Goal: Information Seeking & Learning: Learn about a topic

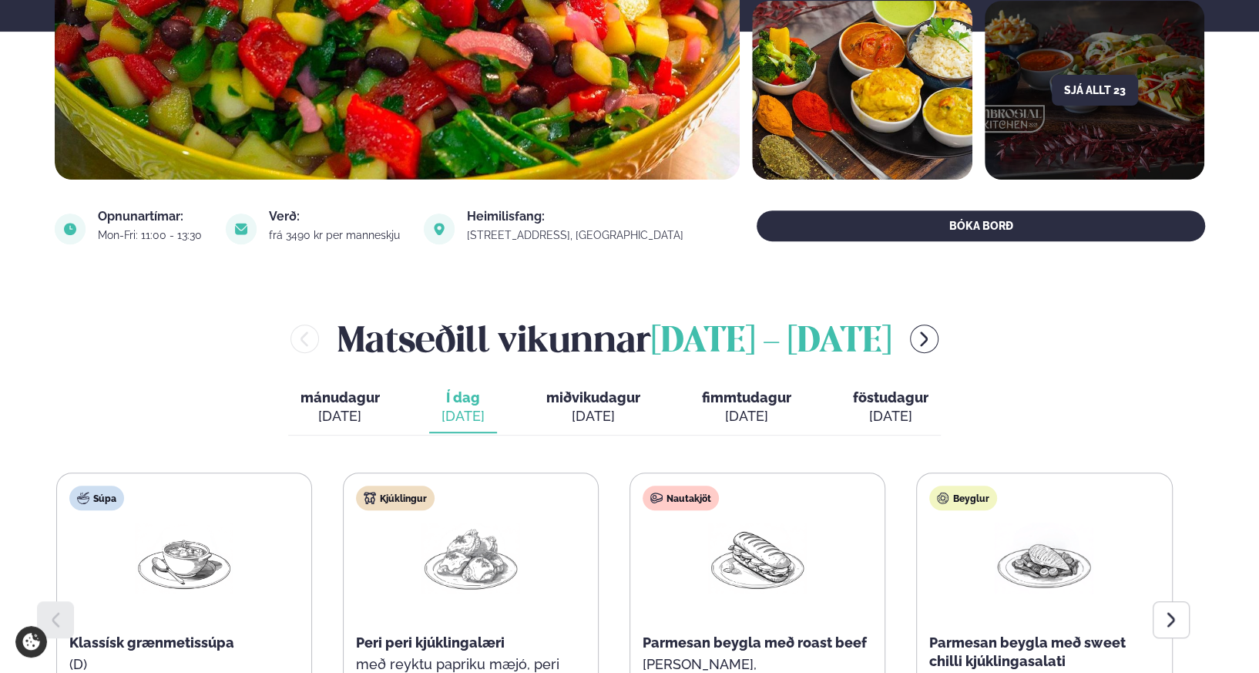
scroll to position [373, 0]
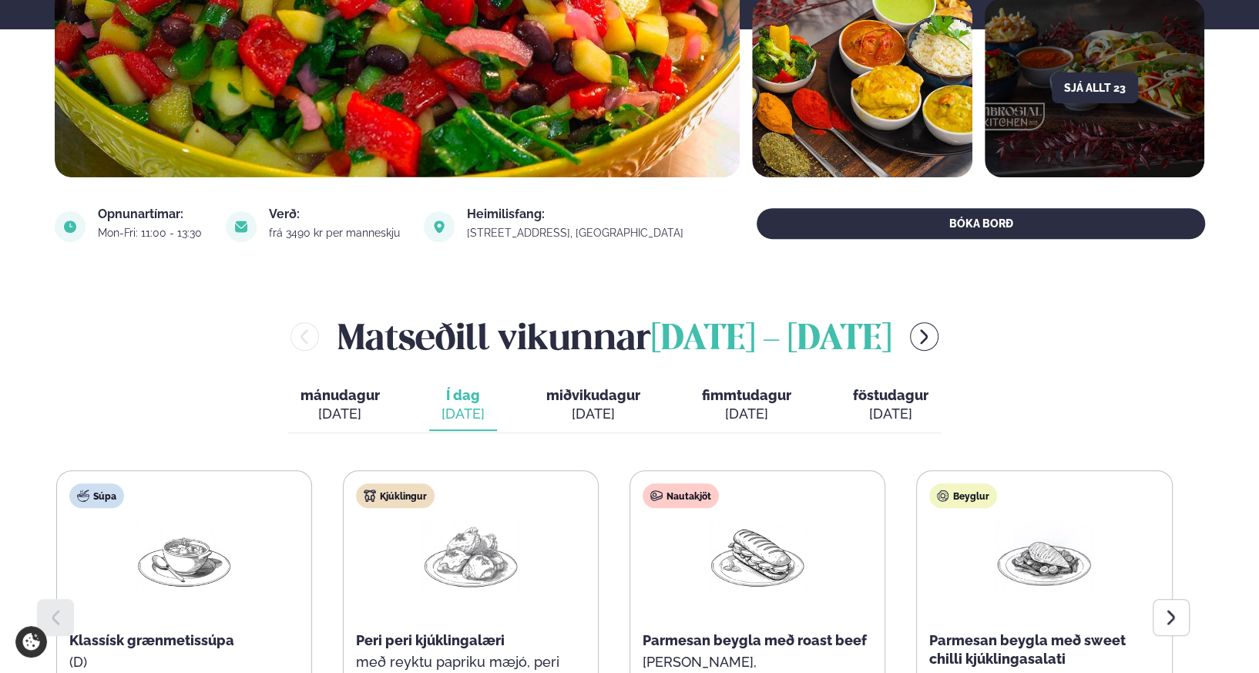
click at [616, 456] on div "[PERSON_NAME] [DATE] - [DATE] [PERSON_NAME]. [DATE] Í dag Í d. [DATE] miðvikuda…" at bounding box center [630, 556] width 1150 height 491
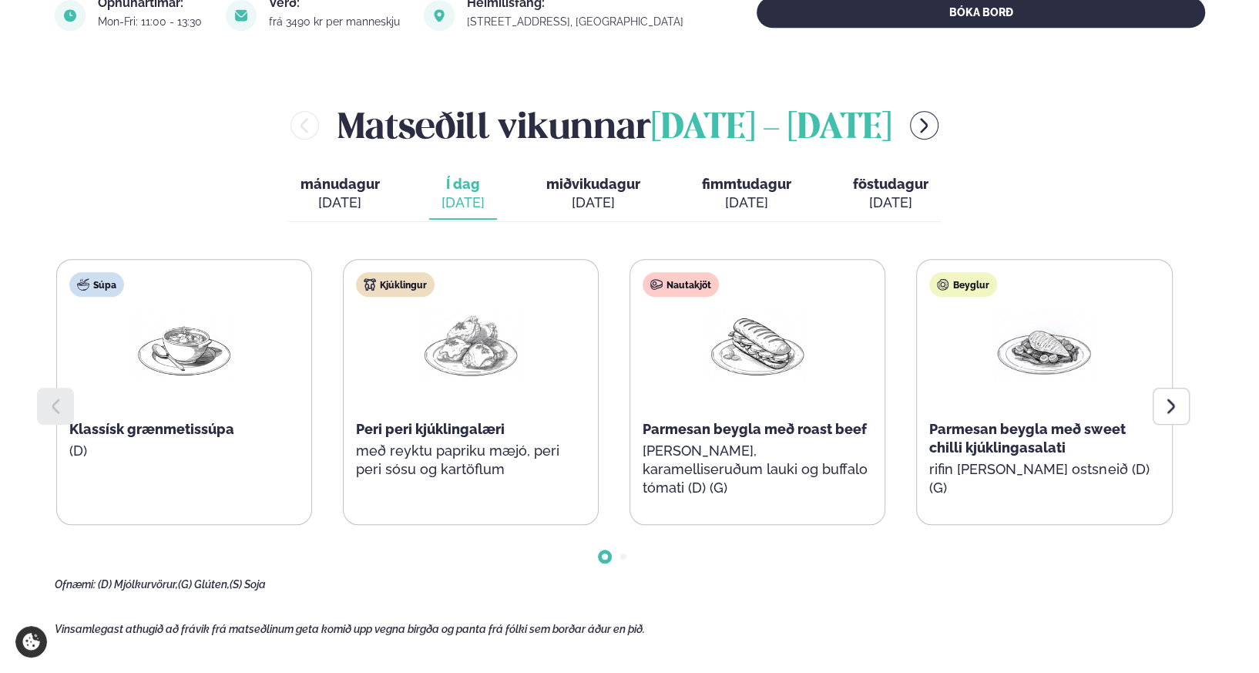
scroll to position [584, 0]
click at [1177, 410] on icon at bounding box center [1171, 406] width 18 height 18
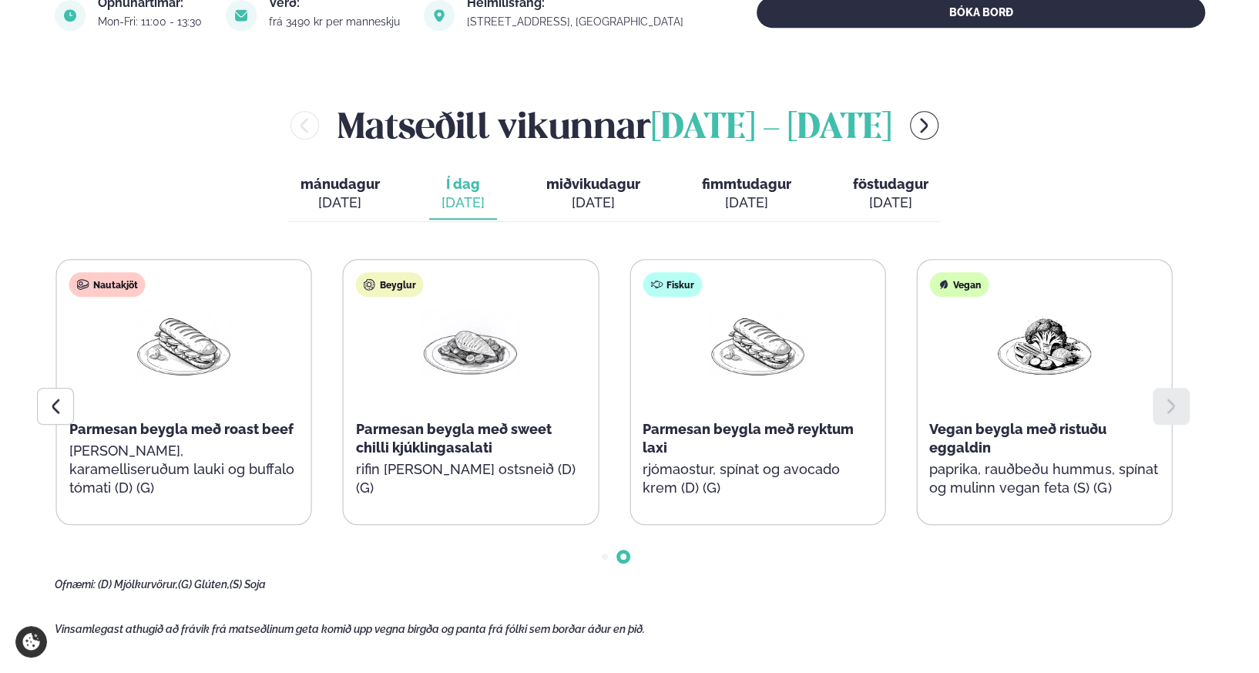
click at [1177, 410] on icon at bounding box center [1171, 406] width 18 height 18
click at [51, 404] on icon at bounding box center [55, 406] width 18 height 18
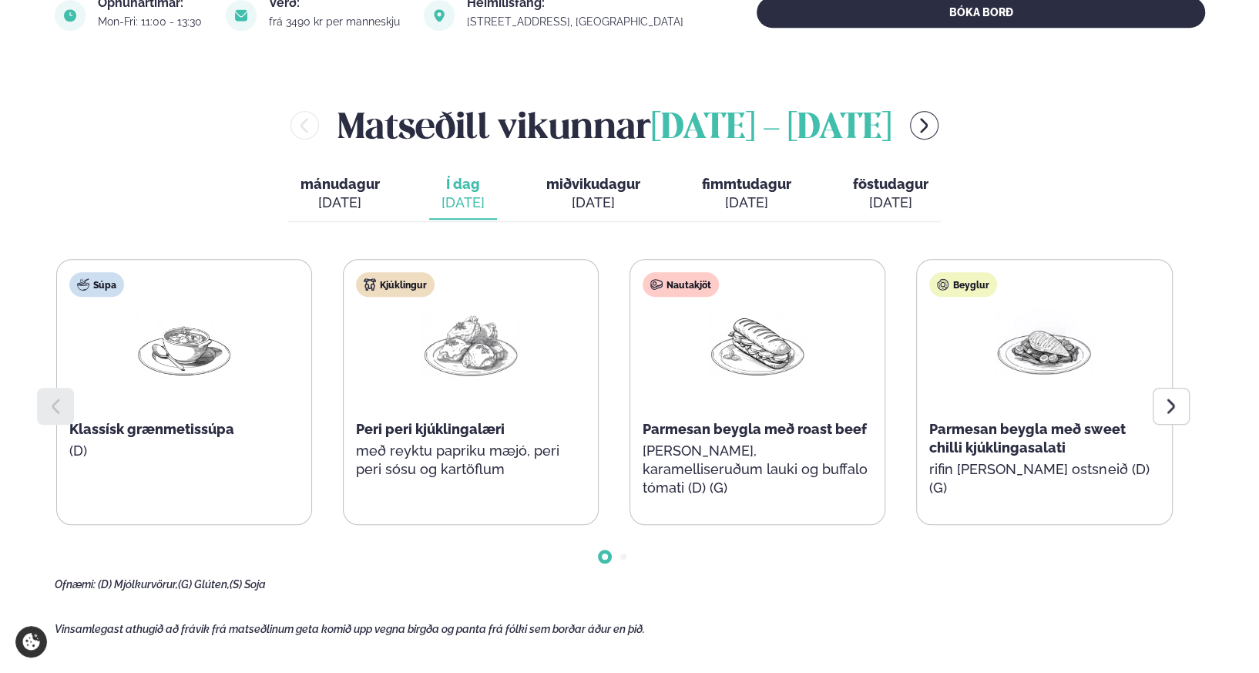
click at [51, 404] on icon at bounding box center [55, 406] width 18 height 18
